Goal: Transaction & Acquisition: Purchase product/service

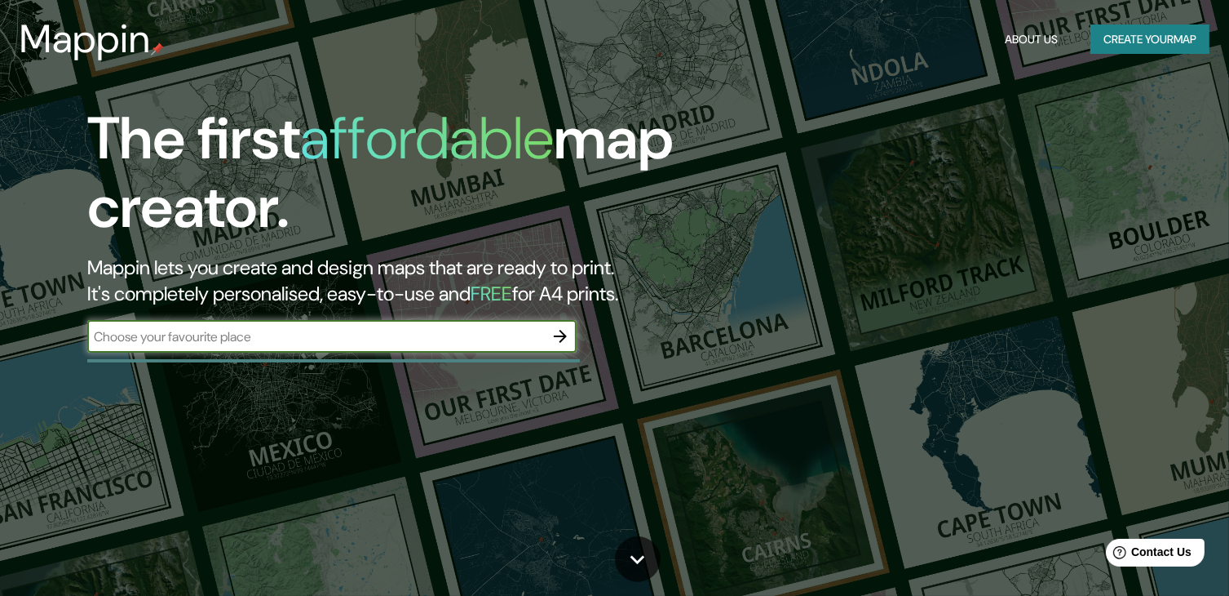
click at [408, 335] on input "text" at bounding box center [315, 336] width 457 height 19
type input "[GEOGRAPHIC_DATA]"
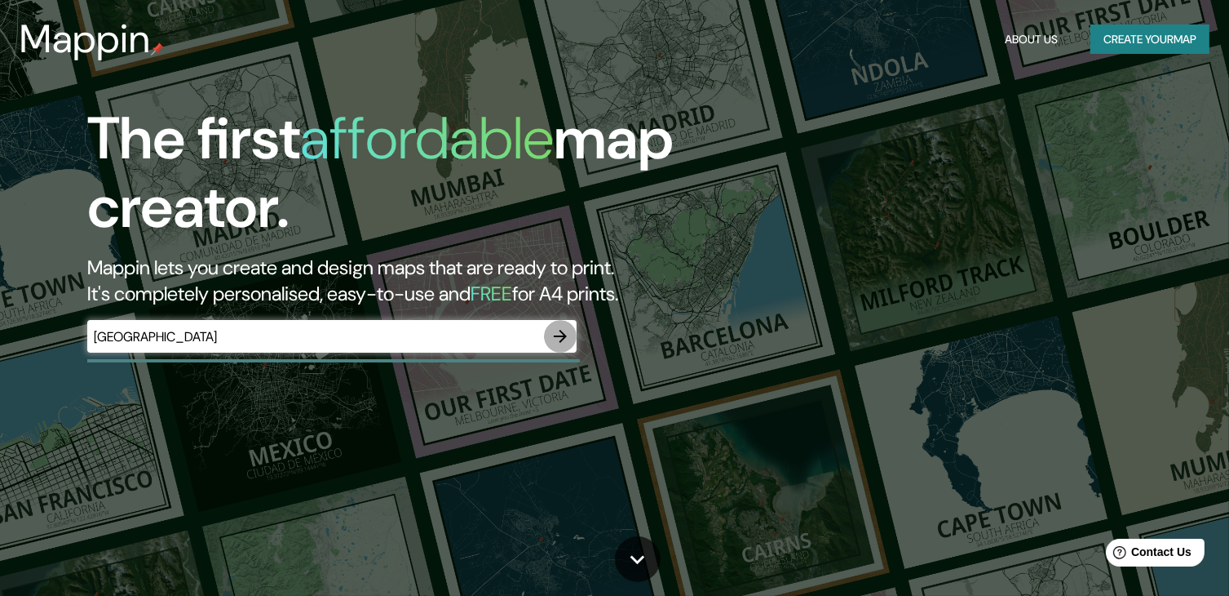
click at [562, 330] on icon "button" at bounding box center [561, 336] width 20 height 20
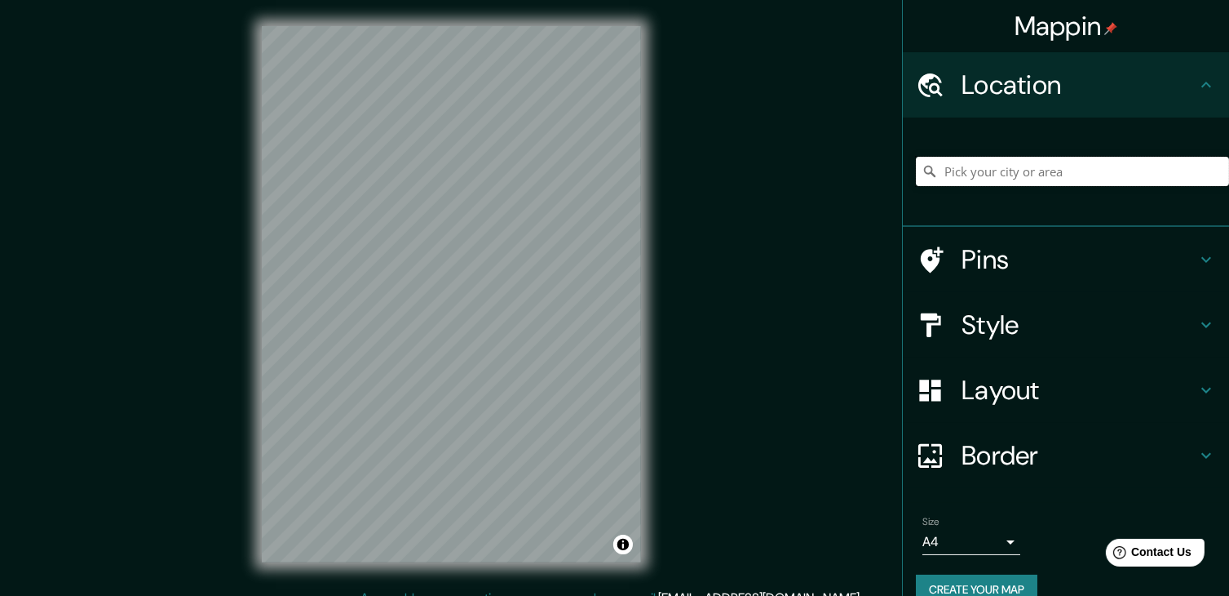
click at [1052, 174] on input "Pick your city or area" at bounding box center [1072, 171] width 313 height 29
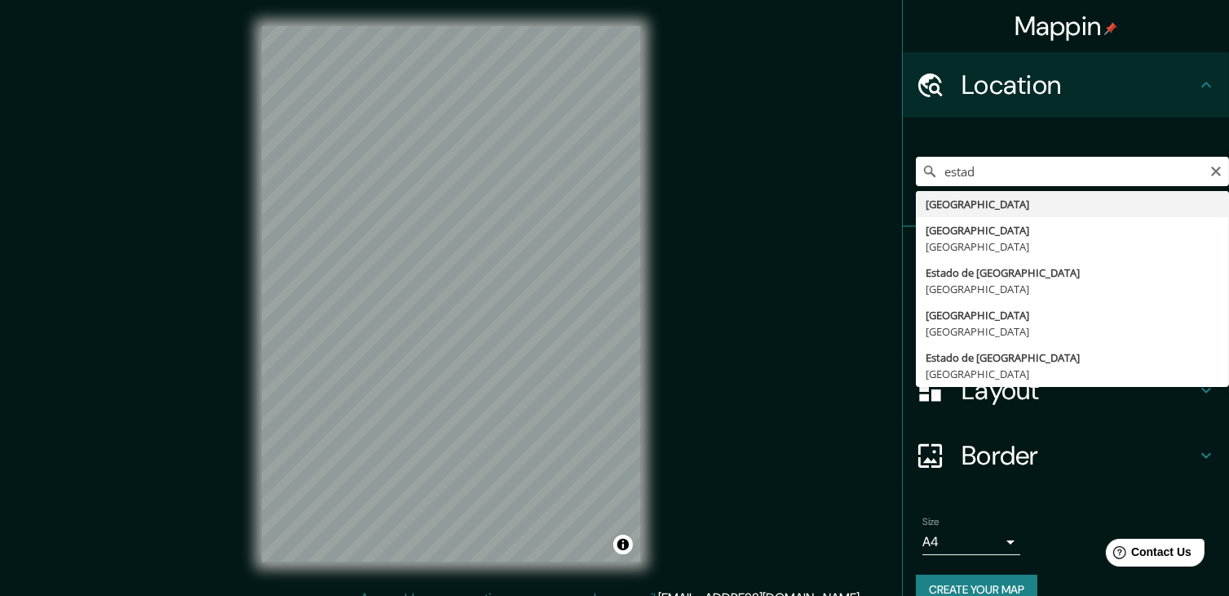
type input "[GEOGRAPHIC_DATA]"
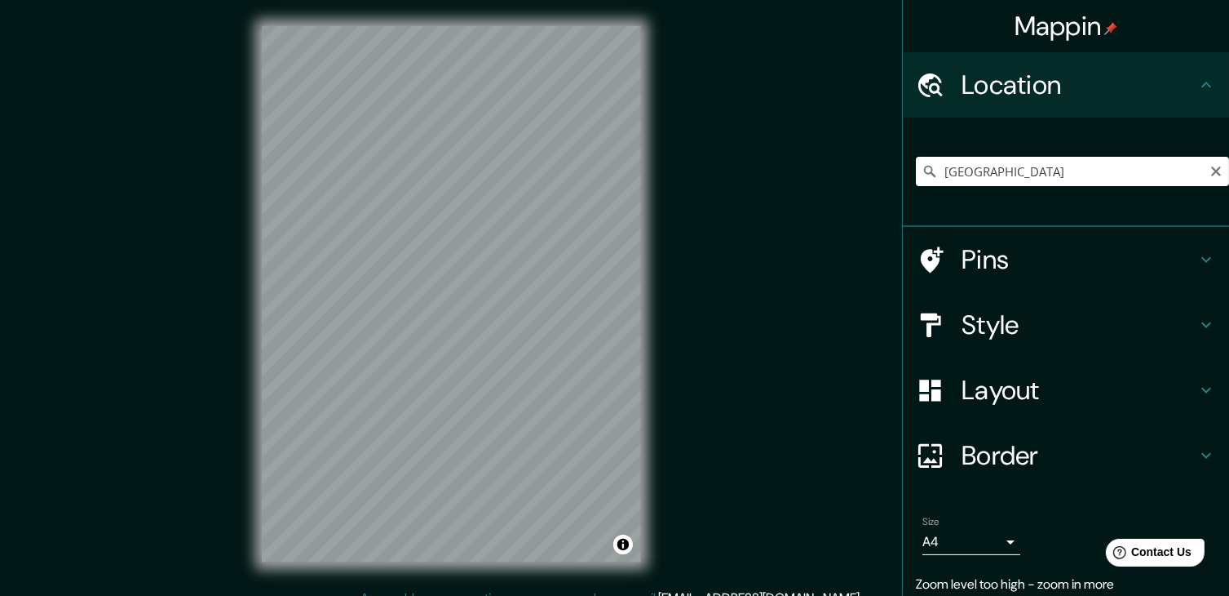
click at [1054, 164] on input "[GEOGRAPHIC_DATA]" at bounding box center [1072, 171] width 313 height 29
click at [835, 387] on div "Mappin Location [GEOGRAPHIC_DATA] Pins Style Layout Border Choose a border. Hin…" at bounding box center [614, 307] width 1229 height 614
click at [1136, 181] on input "[GEOGRAPHIC_DATA]" at bounding box center [1072, 171] width 313 height 29
click at [1109, 174] on input "Pick your city or area" at bounding box center [1072, 171] width 313 height 29
click at [1103, 182] on input "Pick your city or area" at bounding box center [1072, 171] width 313 height 29
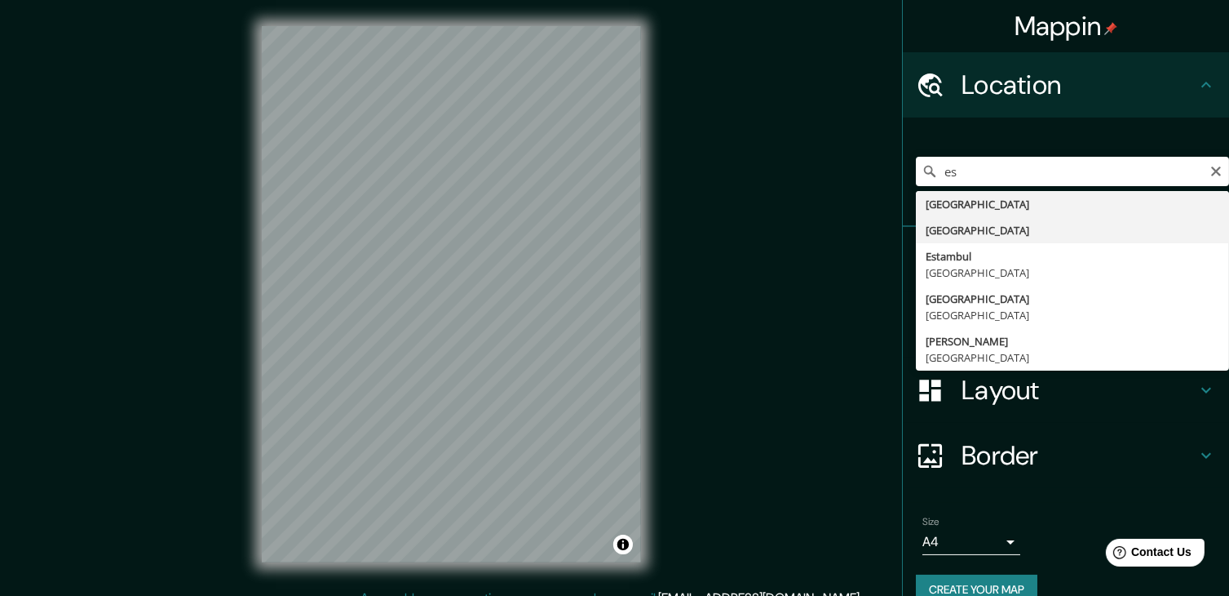
type input "[GEOGRAPHIC_DATA]"
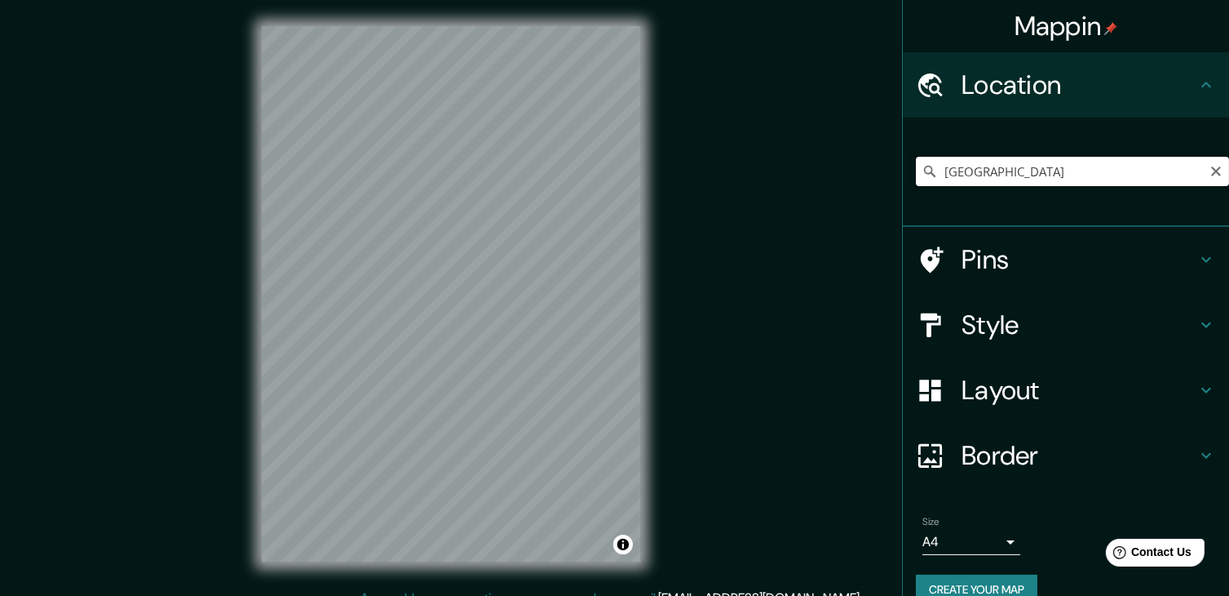
drag, startPoint x: 972, startPoint y: 166, endPoint x: 989, endPoint y: 170, distance: 17.0
click at [974, 166] on input "[GEOGRAPHIC_DATA]" at bounding box center [1072, 171] width 313 height 29
click at [1211, 169] on icon "Clear" at bounding box center [1216, 171] width 10 height 10
click at [1100, 174] on input "Pick your city or area" at bounding box center [1072, 171] width 313 height 29
paste input "Arlington, Virginia"
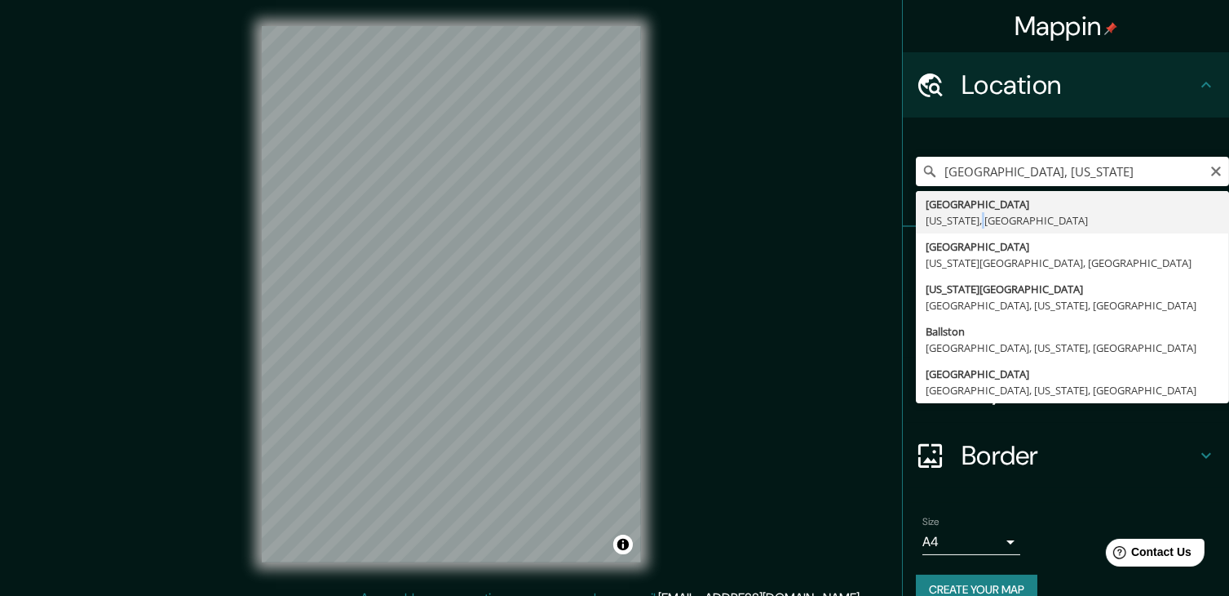
type input "Arlington, Virginia, Estados Unidos"
